Goal: Communication & Community: Answer question/provide support

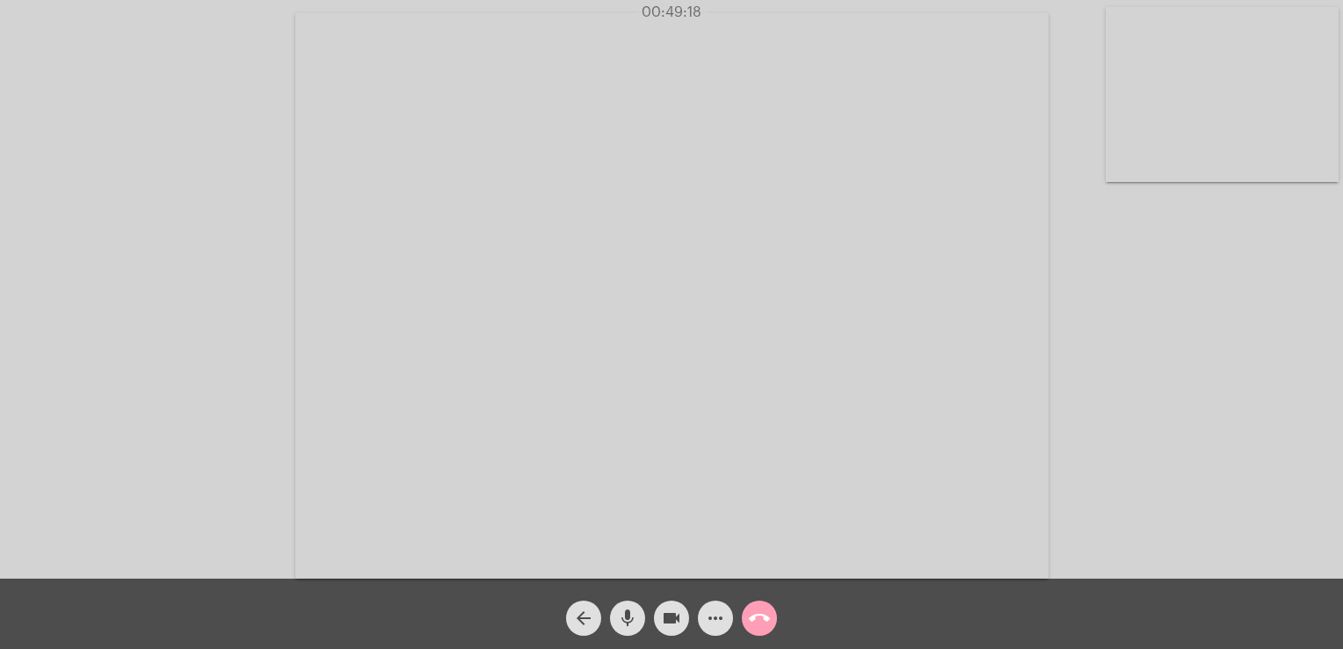
click at [768, 621] on mat-icon "call_end" at bounding box center [759, 618] width 21 height 21
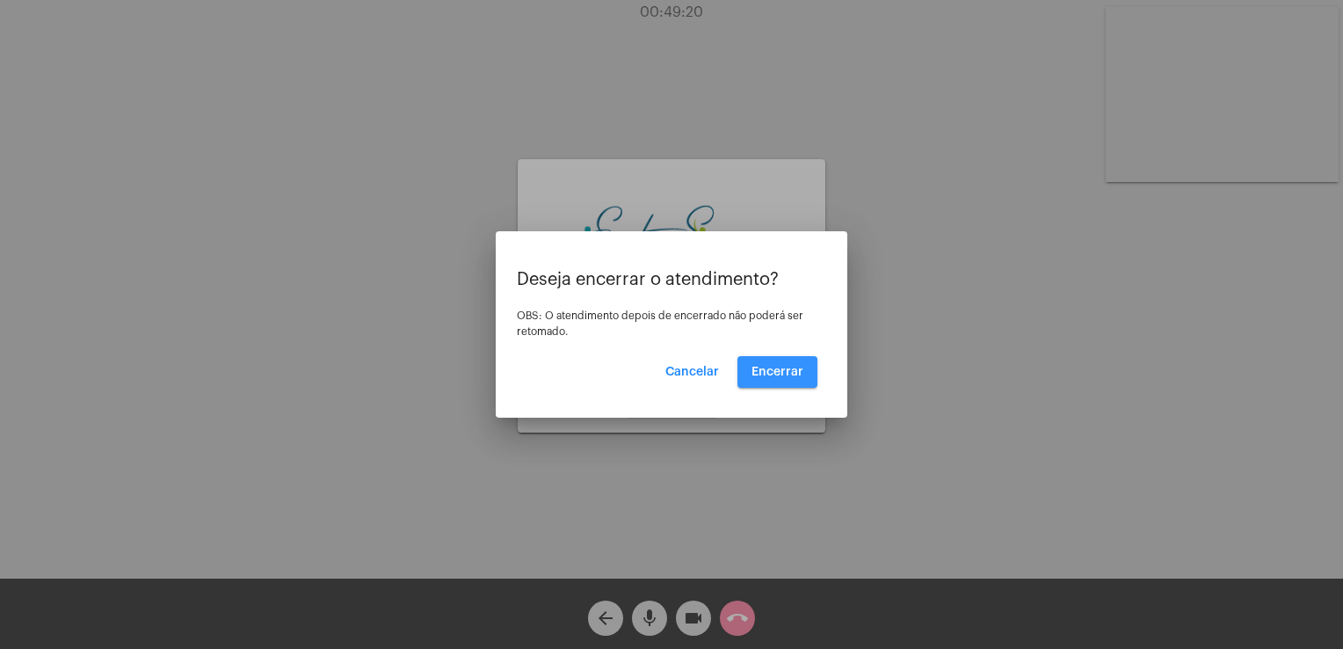
click at [775, 378] on button "Encerrar" at bounding box center [778, 372] width 80 height 32
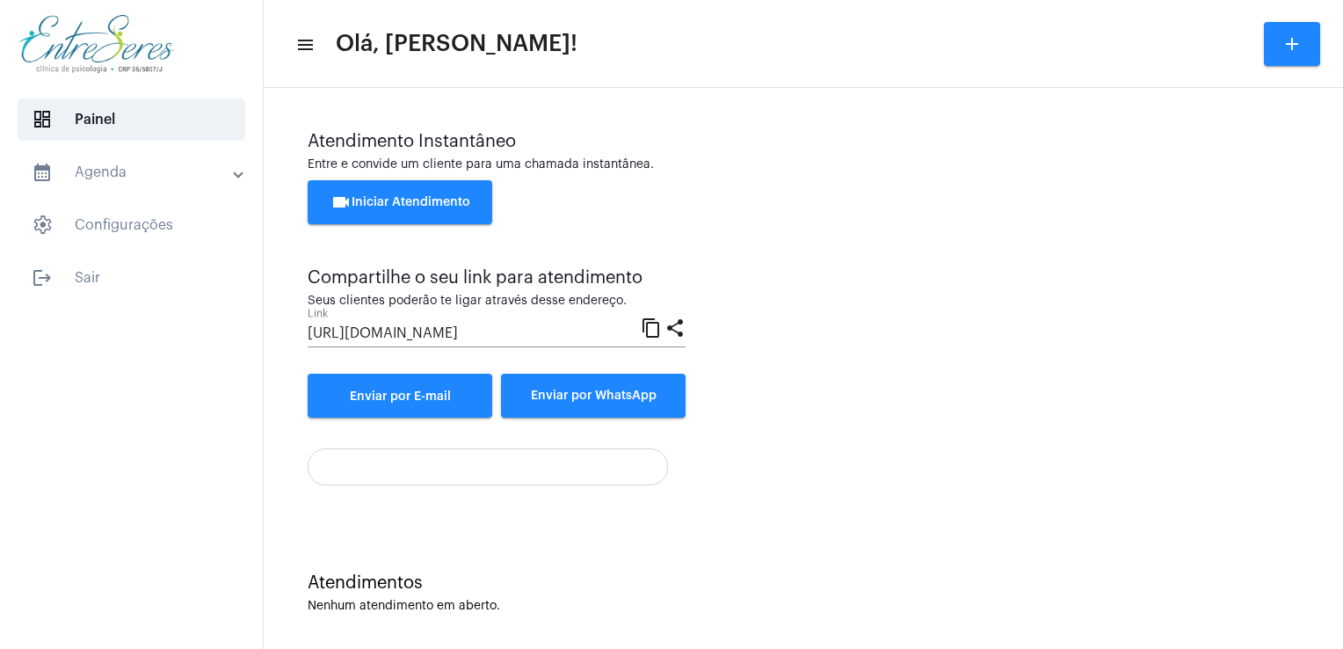
click at [1234, 151] on div "Atendimento Instantâneo Entre e convide um cliente para uma chamada instantânea." at bounding box center [804, 152] width 992 height 40
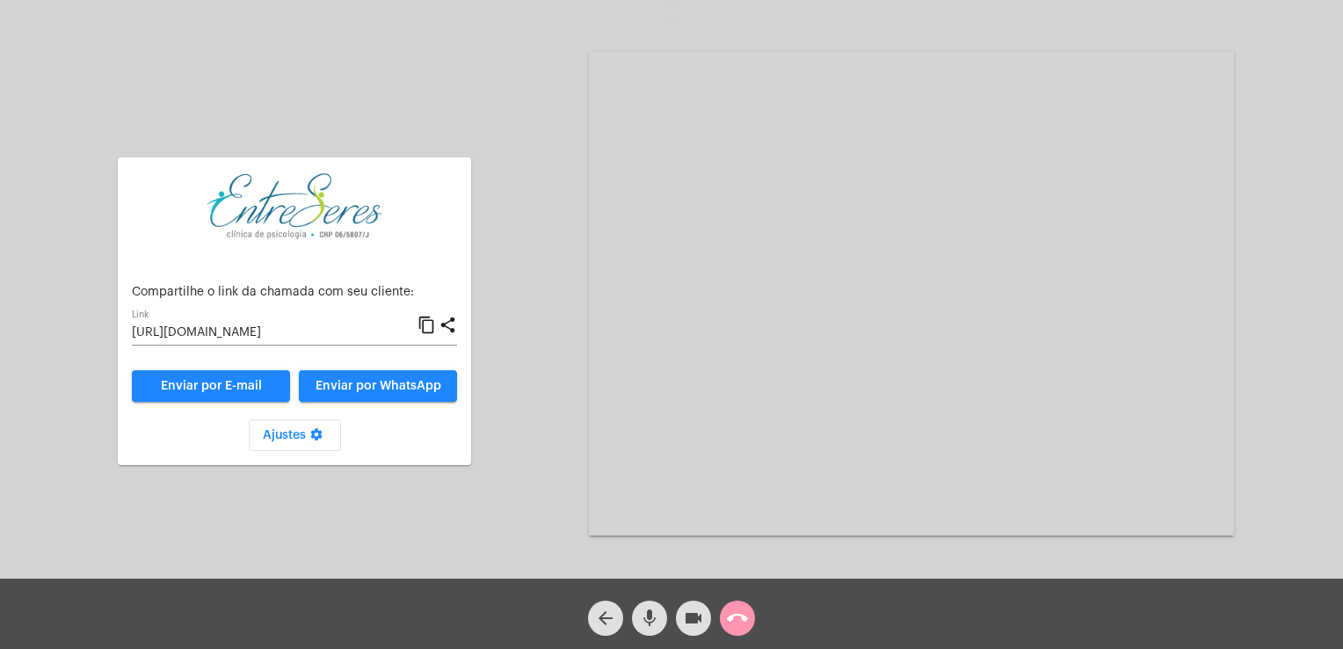
click at [1319, 299] on div "Aguardando cliente acessar a chamada Ajustes settings Compartilhe o link da cha…" at bounding box center [672, 292] width 1340 height 579
click at [745, 626] on mat-icon "call_end" at bounding box center [737, 618] width 21 height 21
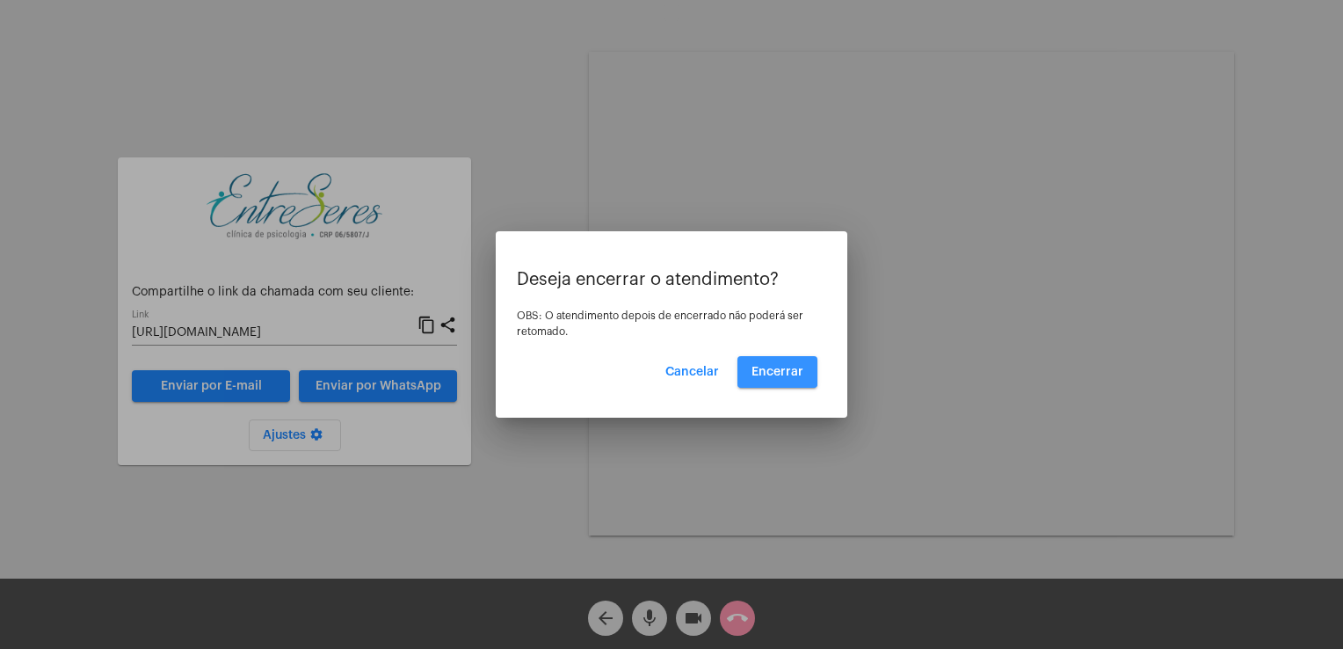
click at [772, 368] on span "Encerrar" at bounding box center [778, 372] width 52 height 12
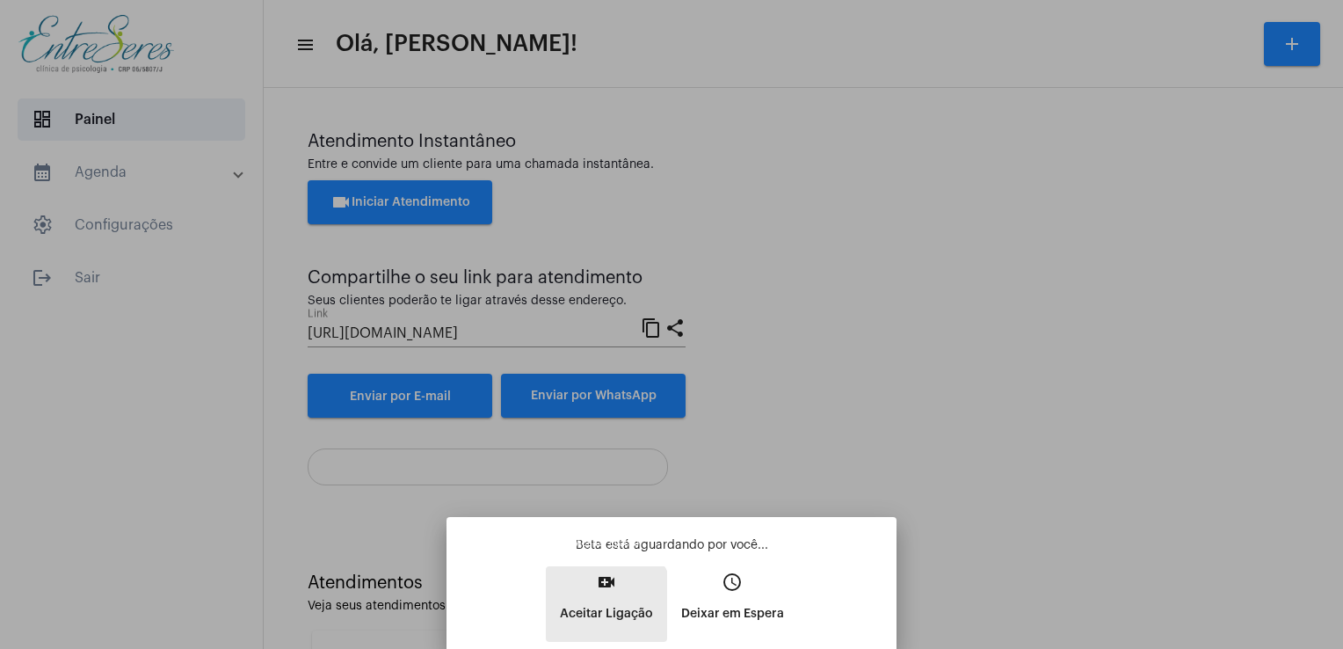
click at [580, 615] on p "Aceitar Ligação" at bounding box center [606, 614] width 93 height 32
